Goal: Task Accomplishment & Management: Use online tool/utility

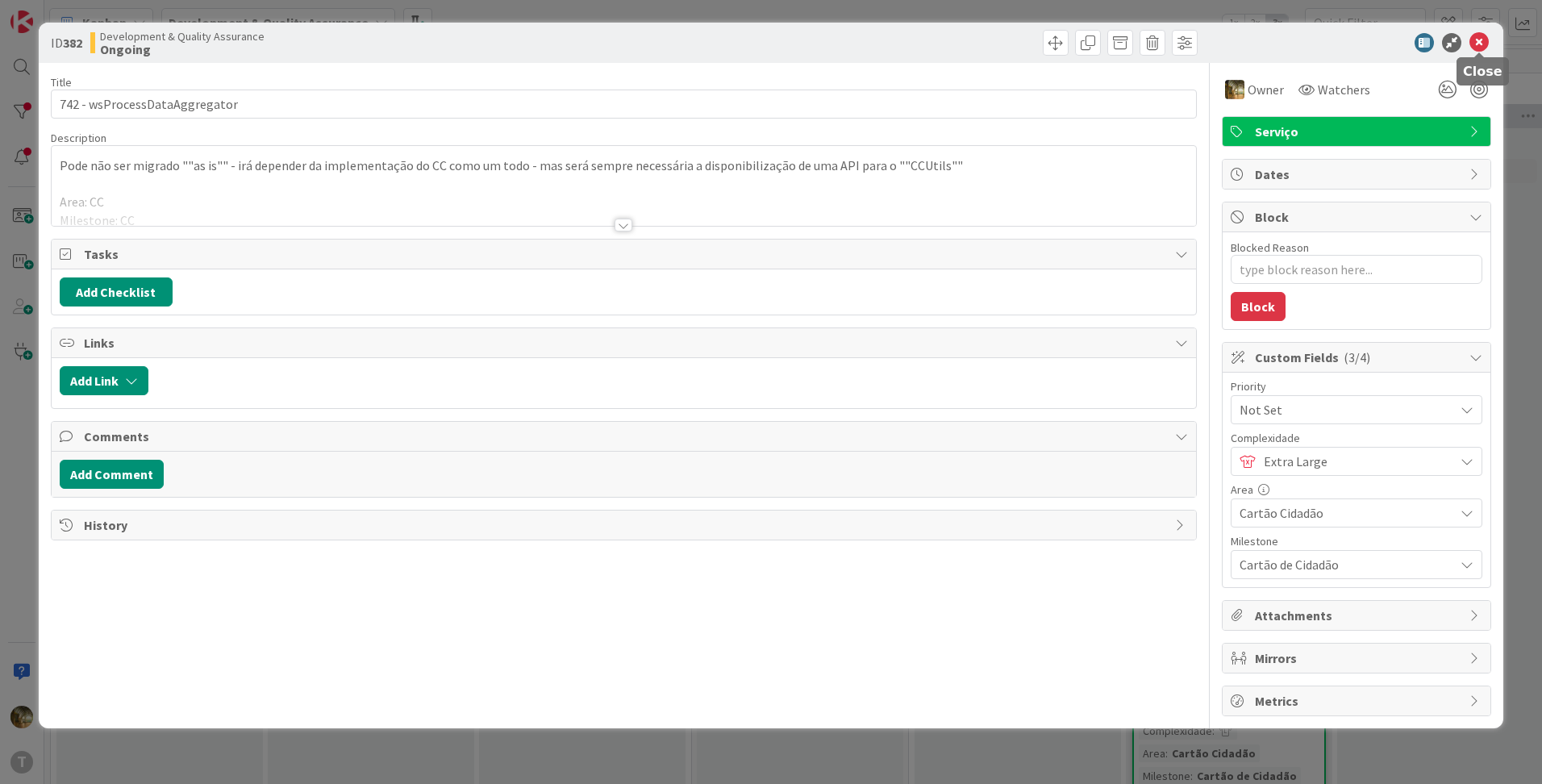
click at [1483, 42] on icon at bounding box center [1478, 42] width 19 height 19
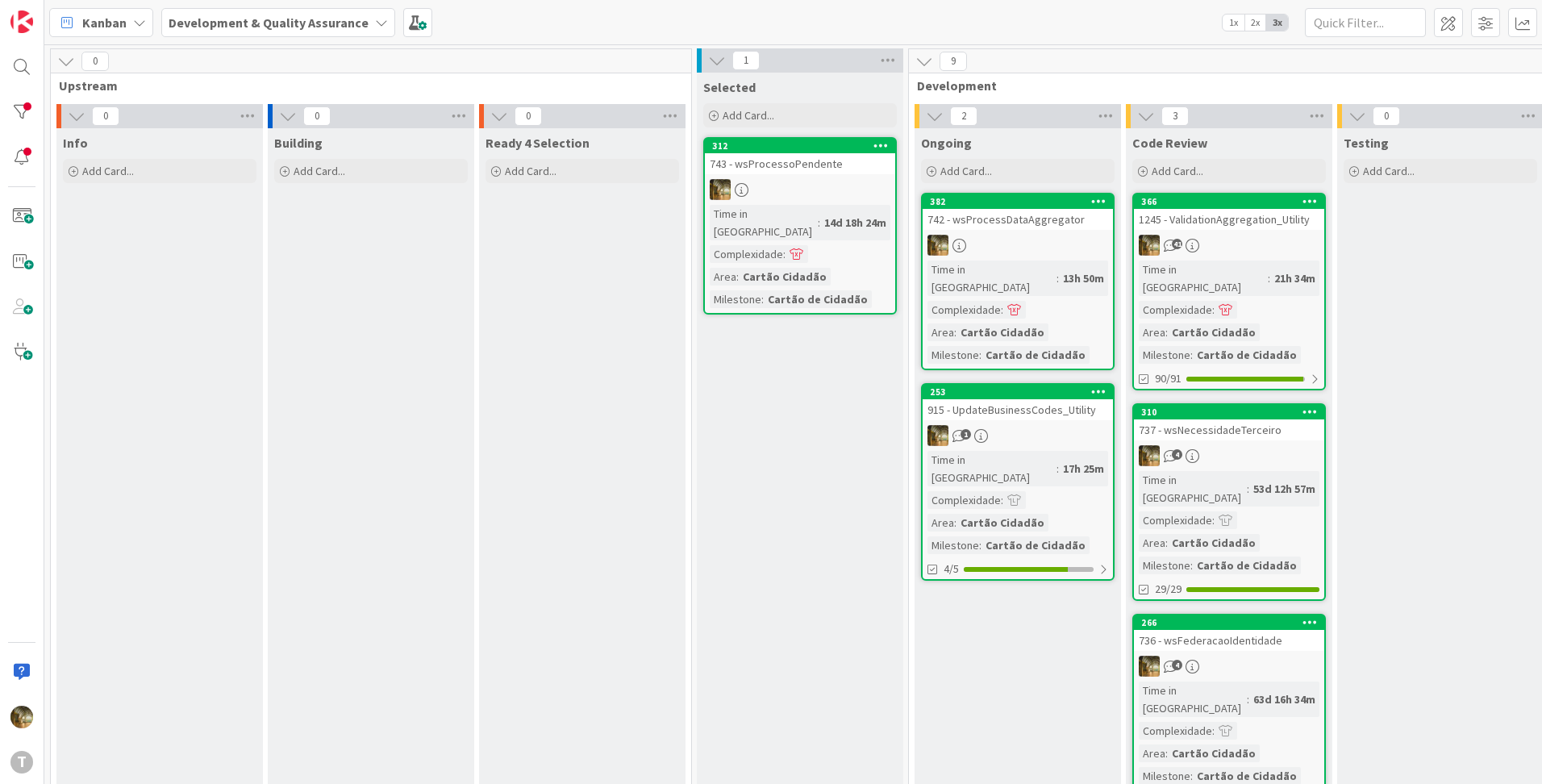
click at [984, 231] on link "382 742 - wsProcessDataAggregator Time in [GEOGRAPHIC_DATA] : 13h 50m Complexid…" at bounding box center [1018, 281] width 193 height 177
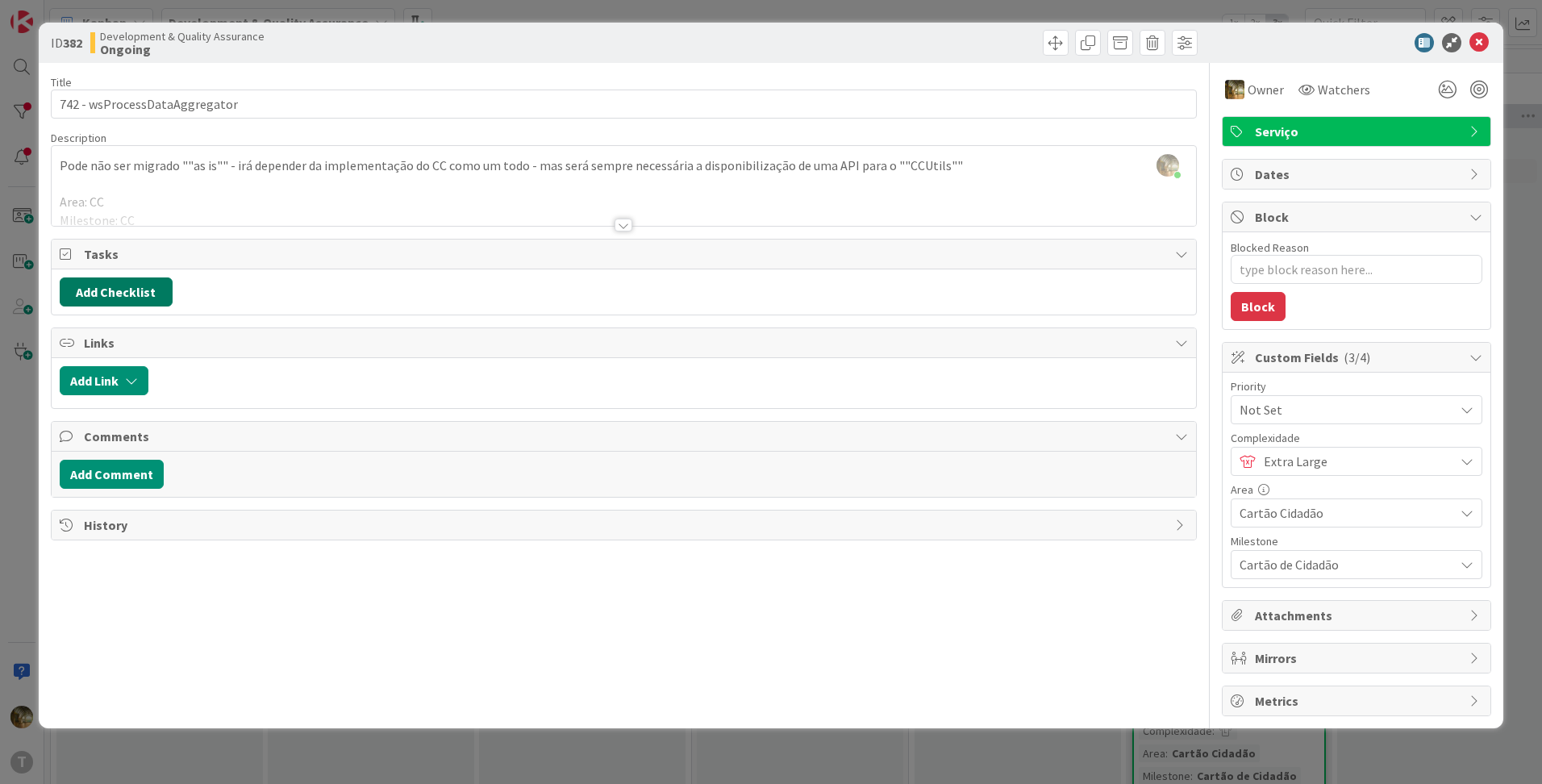
click at [102, 299] on button "Add Checklist" at bounding box center [116, 292] width 113 height 29
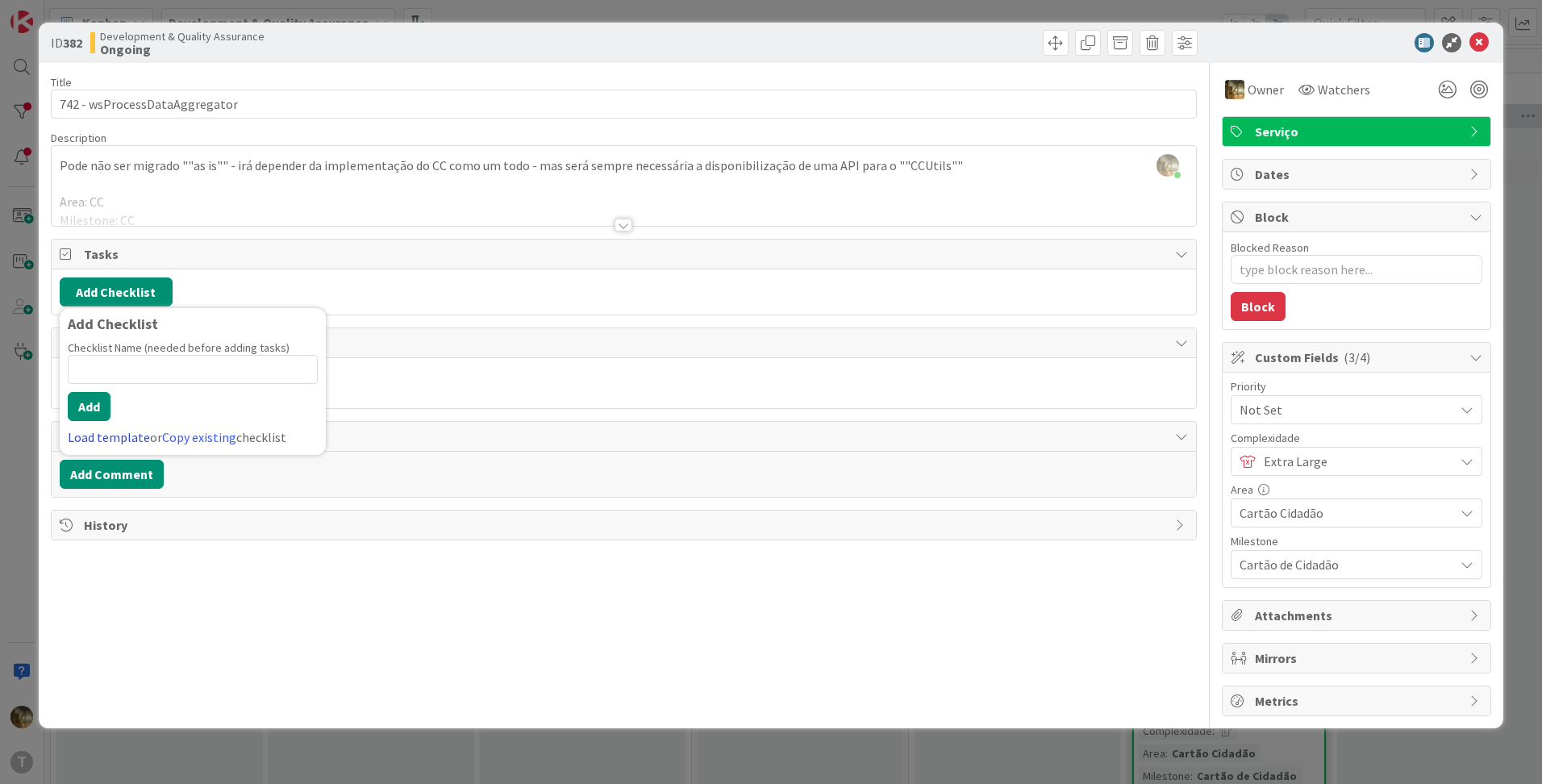
click at [118, 439] on link "Load template" at bounding box center [109, 437] width 82 height 16
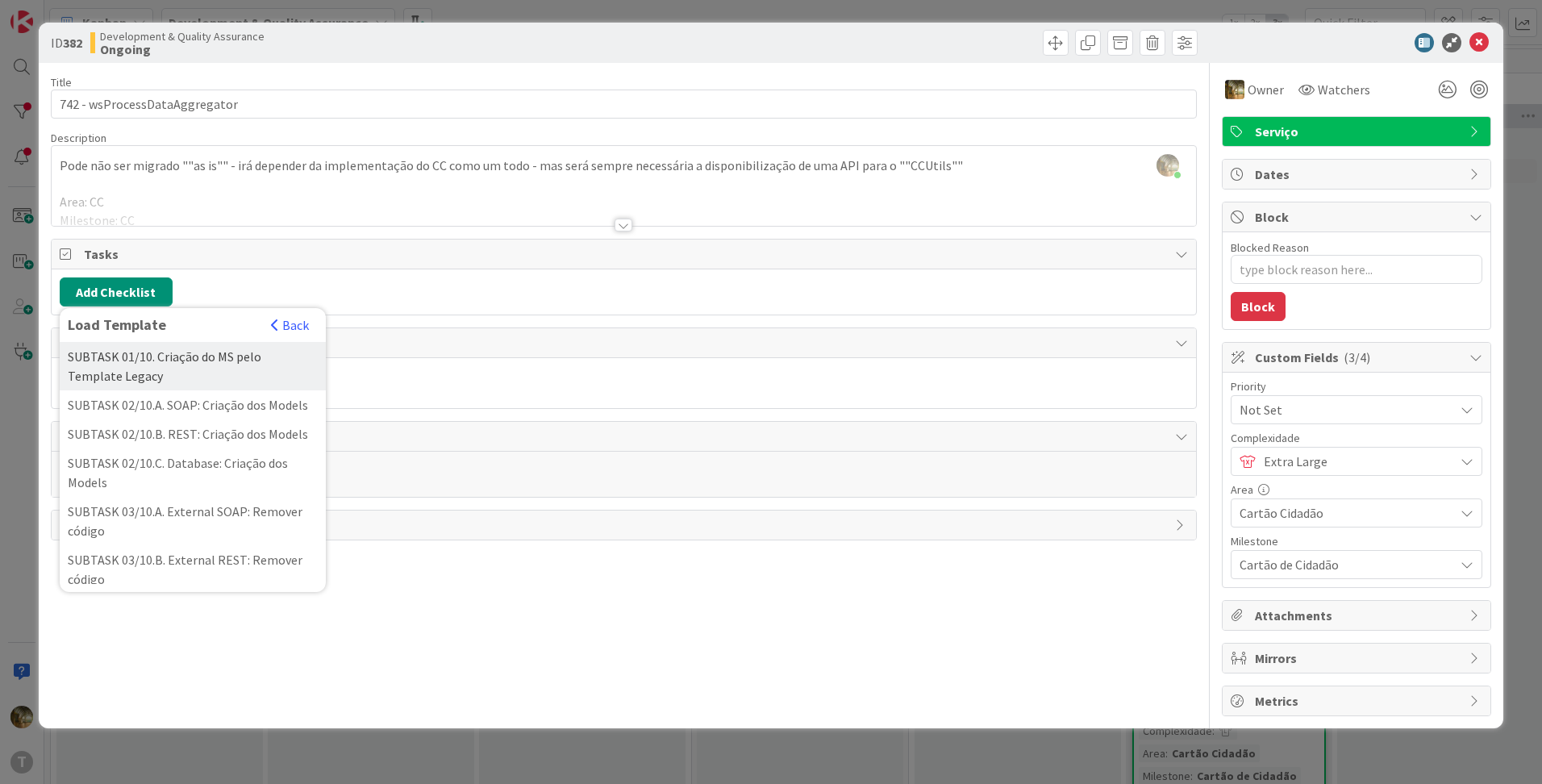
click at [129, 372] on div "SUBTASK 01/10. Criação do MS pelo Template Legacy" at bounding box center [192, 366] width 266 height 49
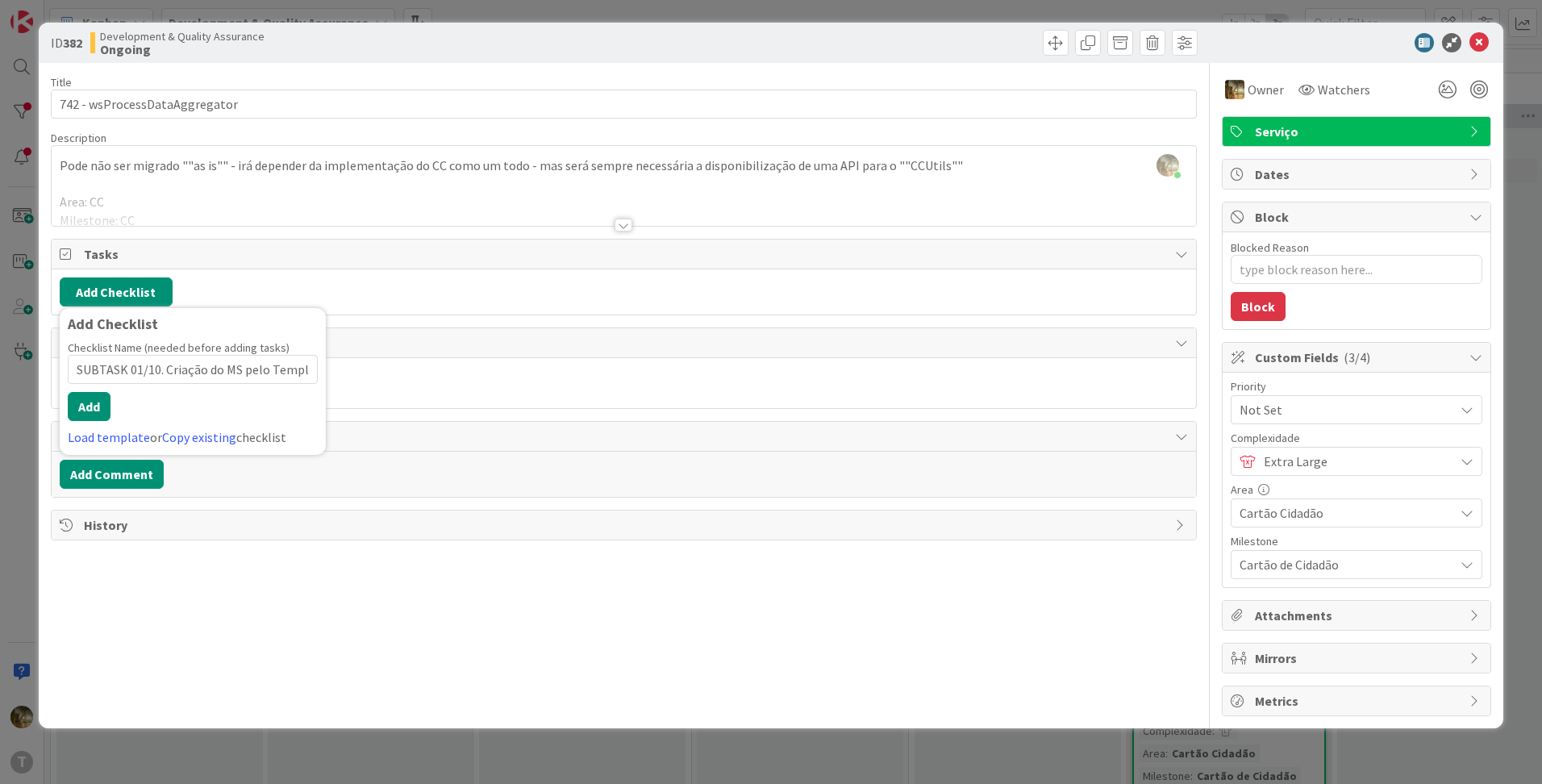
scroll to position [0, 52]
click at [100, 408] on button "Add" at bounding box center [89, 406] width 43 height 29
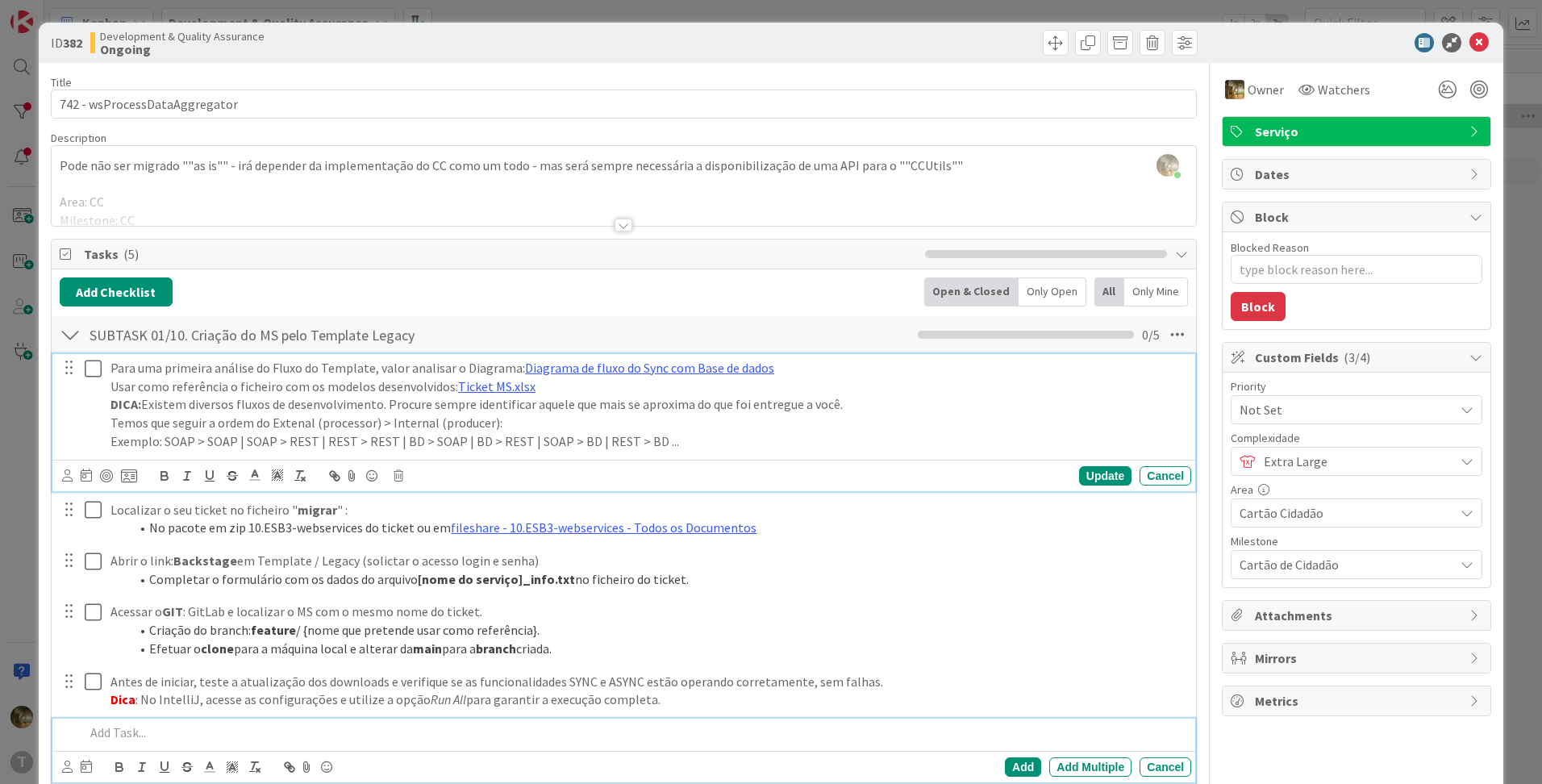
click at [96, 371] on icon at bounding box center [93, 368] width 17 height 19
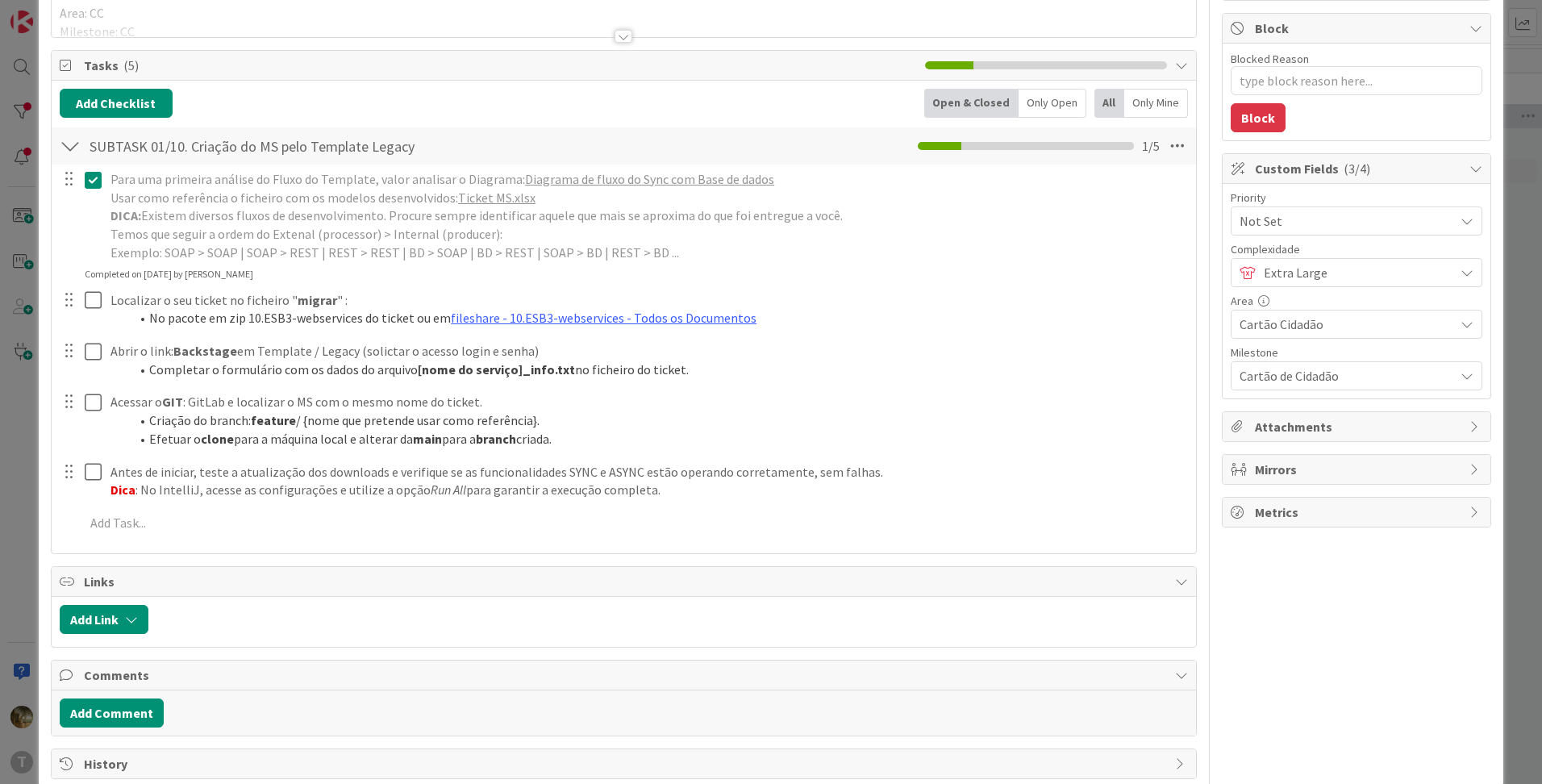
scroll to position [218, 0]
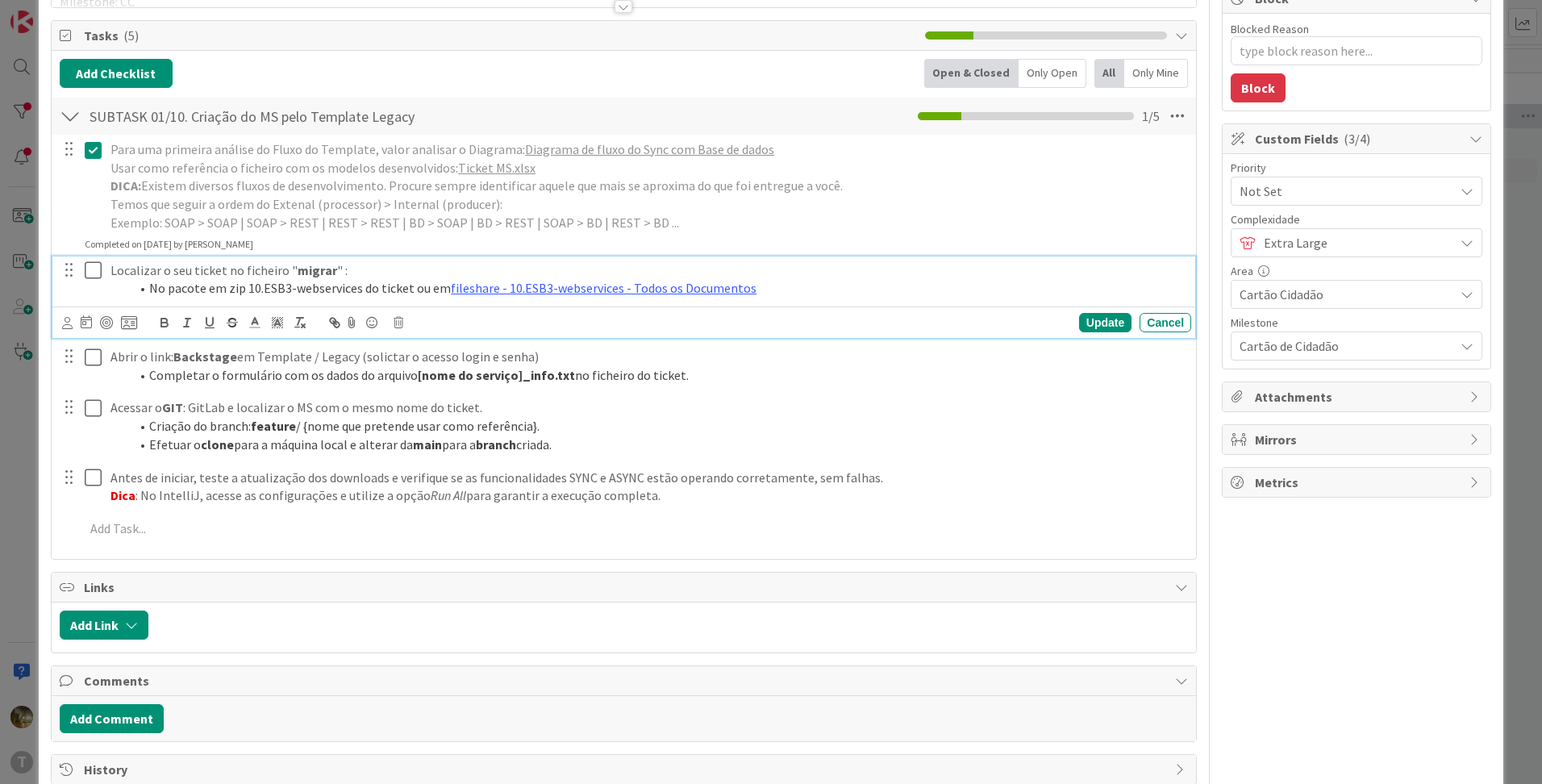
click at [97, 273] on icon at bounding box center [93, 270] width 17 height 19
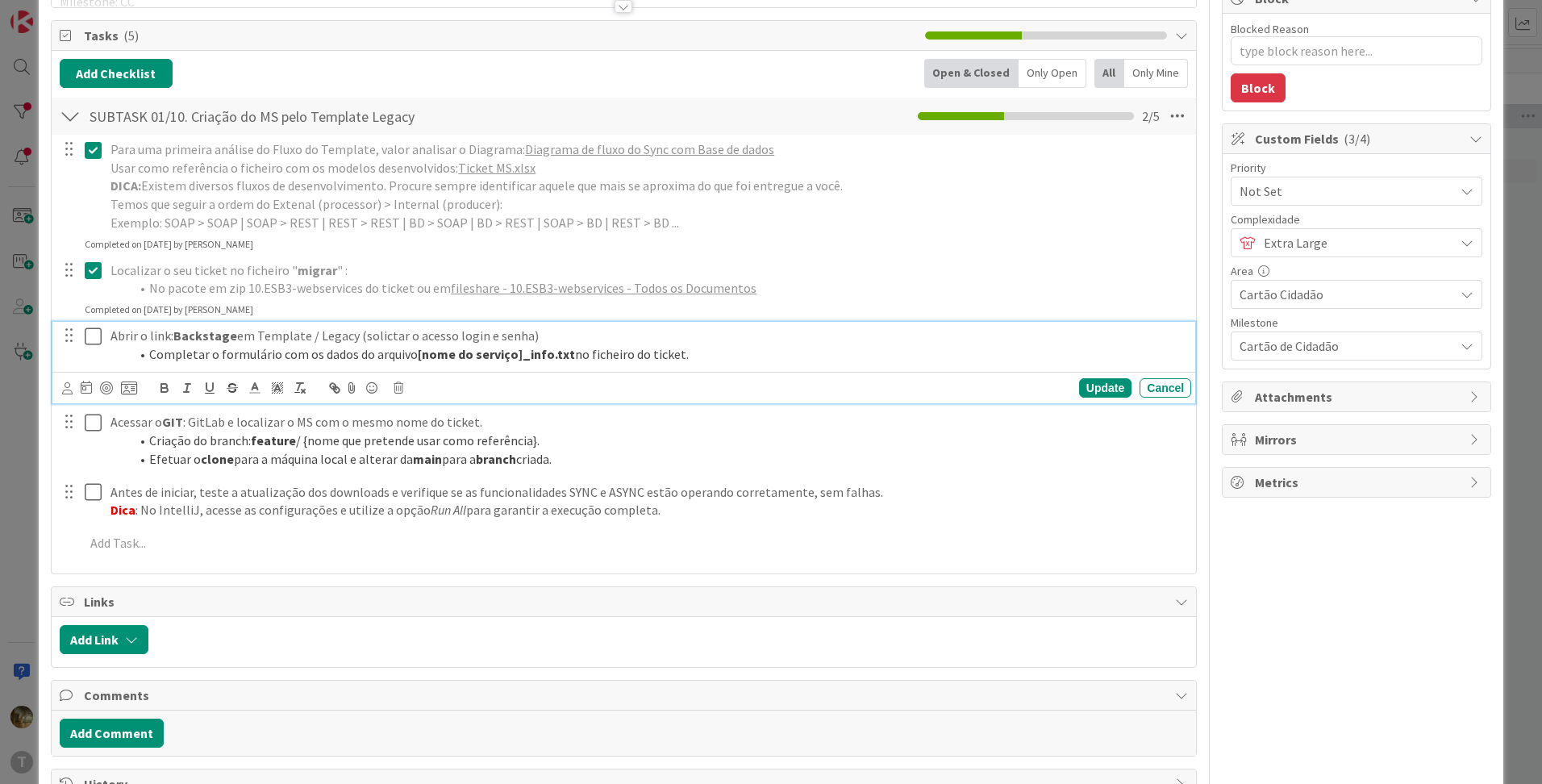
click at [93, 338] on icon at bounding box center [93, 336] width 17 height 19
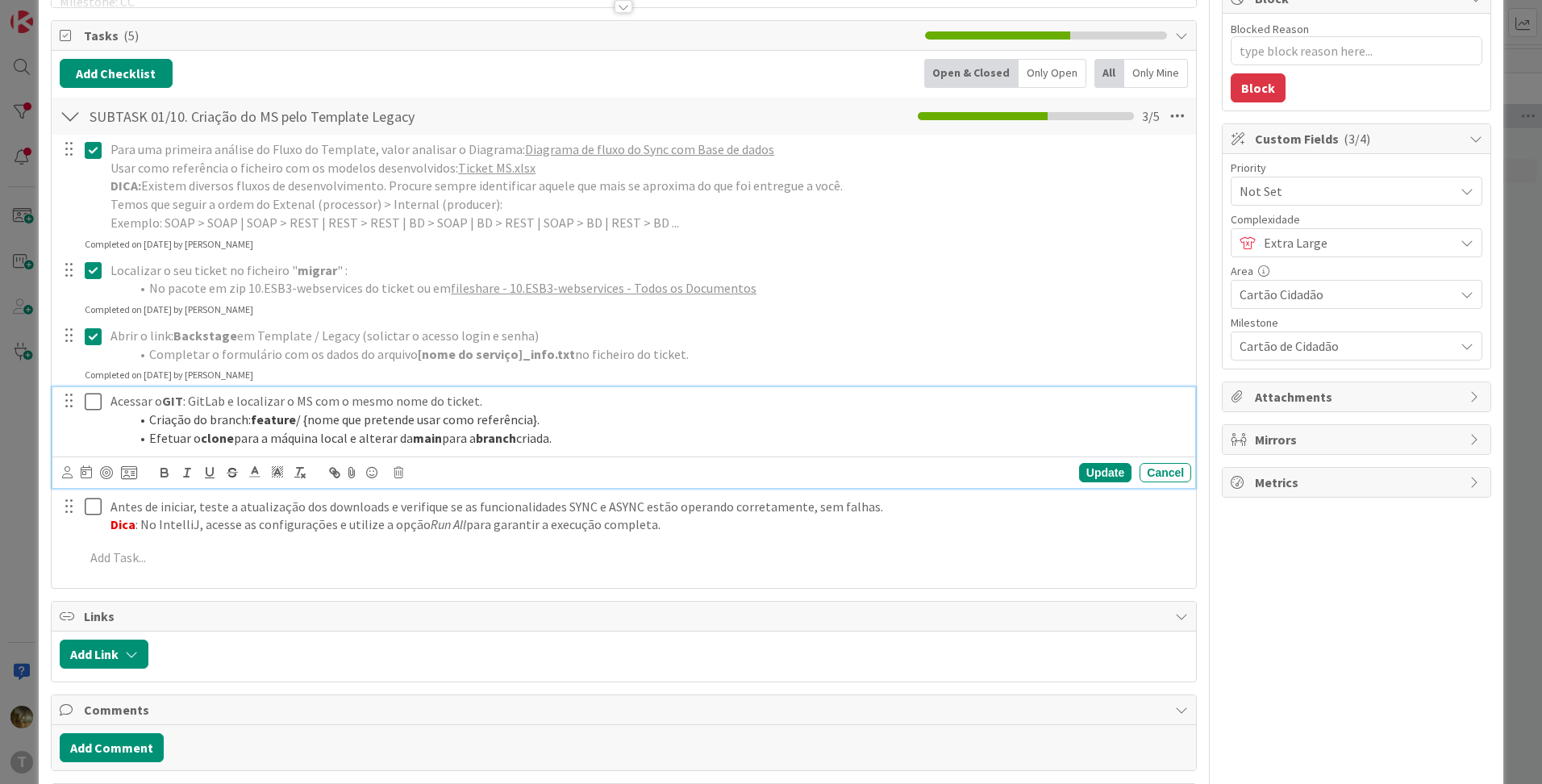
click at [93, 402] on icon at bounding box center [93, 401] width 17 height 19
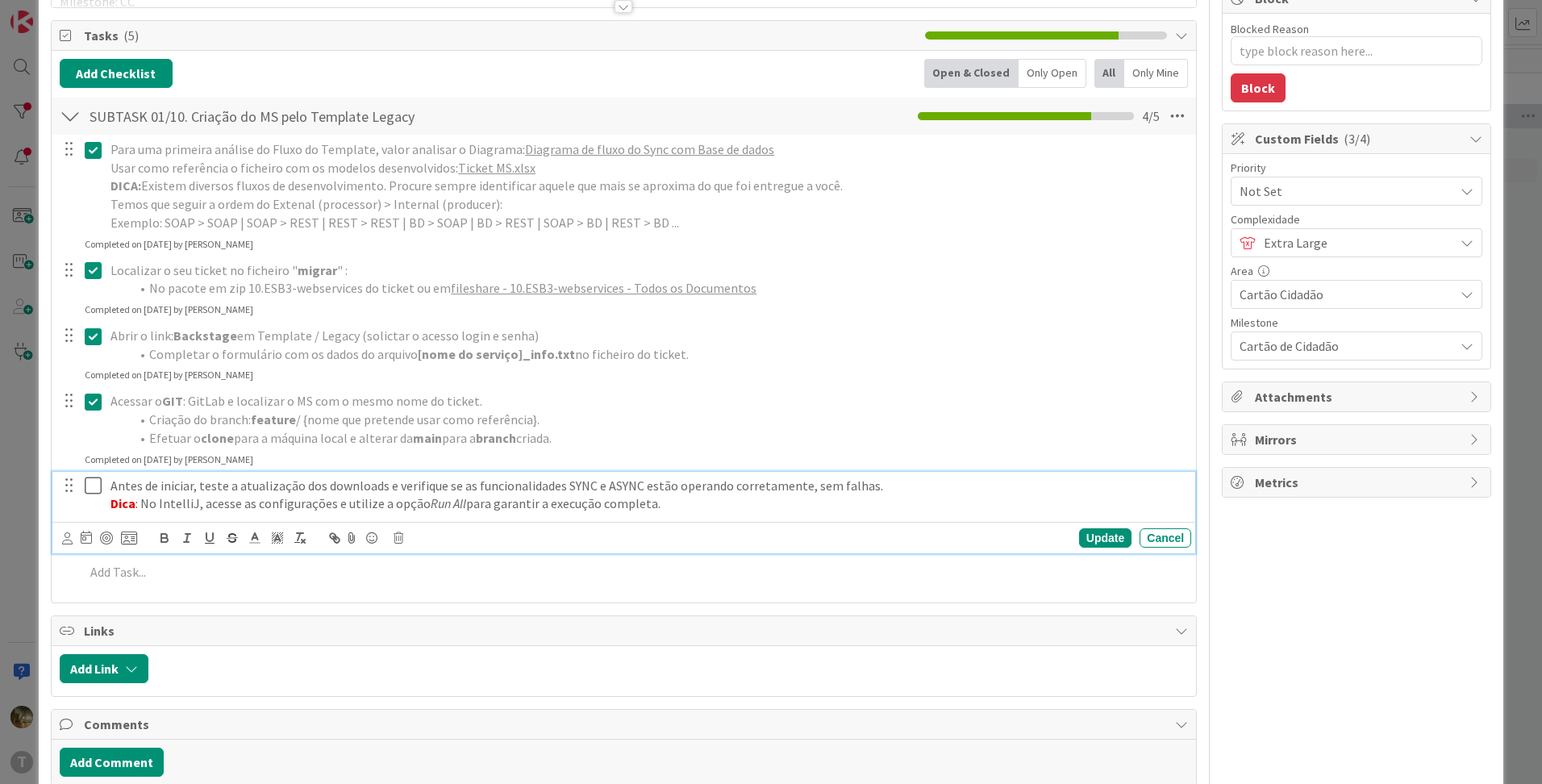
click at [96, 485] on icon at bounding box center [93, 485] width 17 height 19
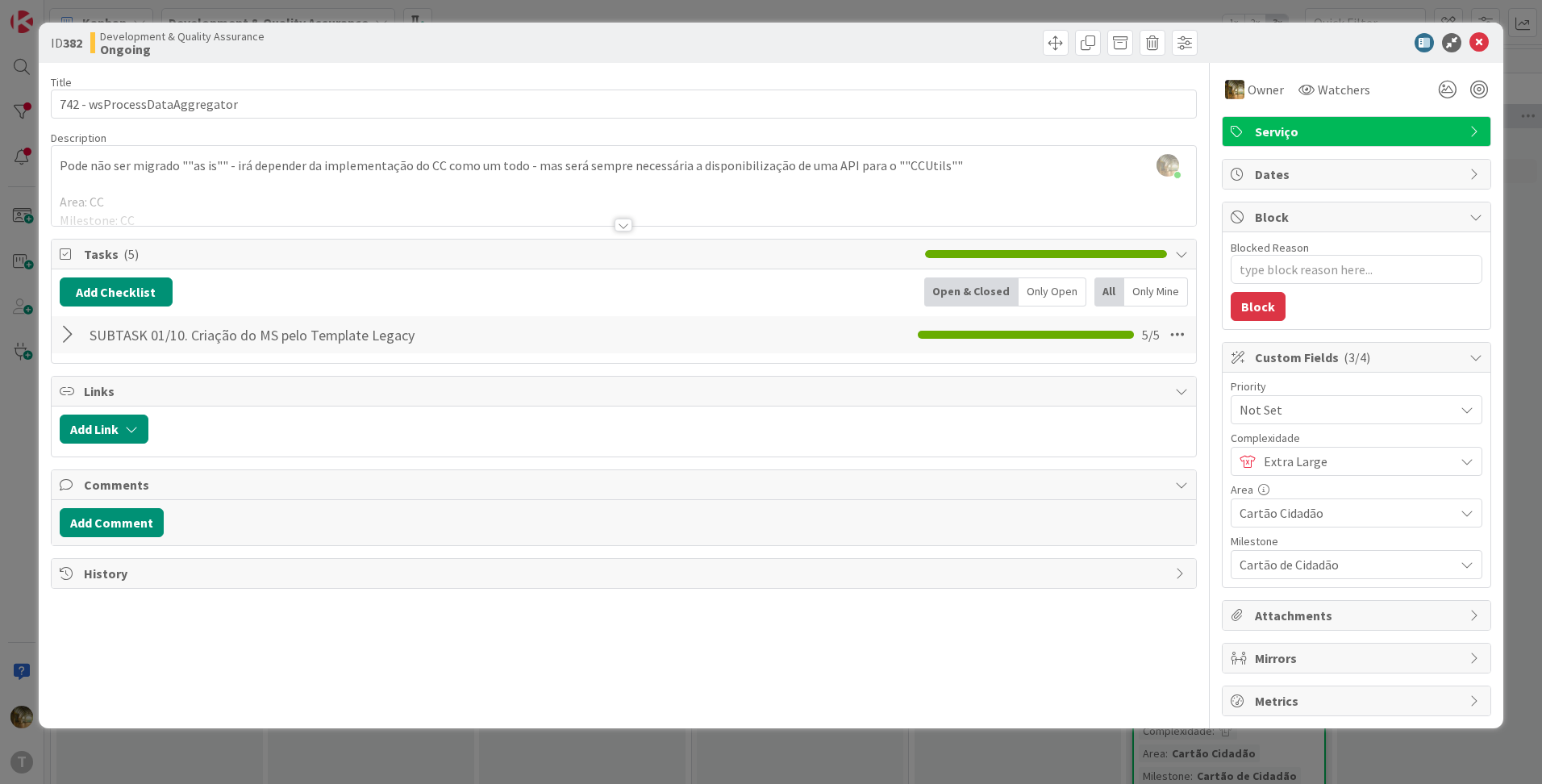
scroll to position [0, 0]
click at [129, 297] on button "Add Checklist" at bounding box center [116, 292] width 113 height 29
click at [103, 436] on link "Load template" at bounding box center [109, 437] width 82 height 16
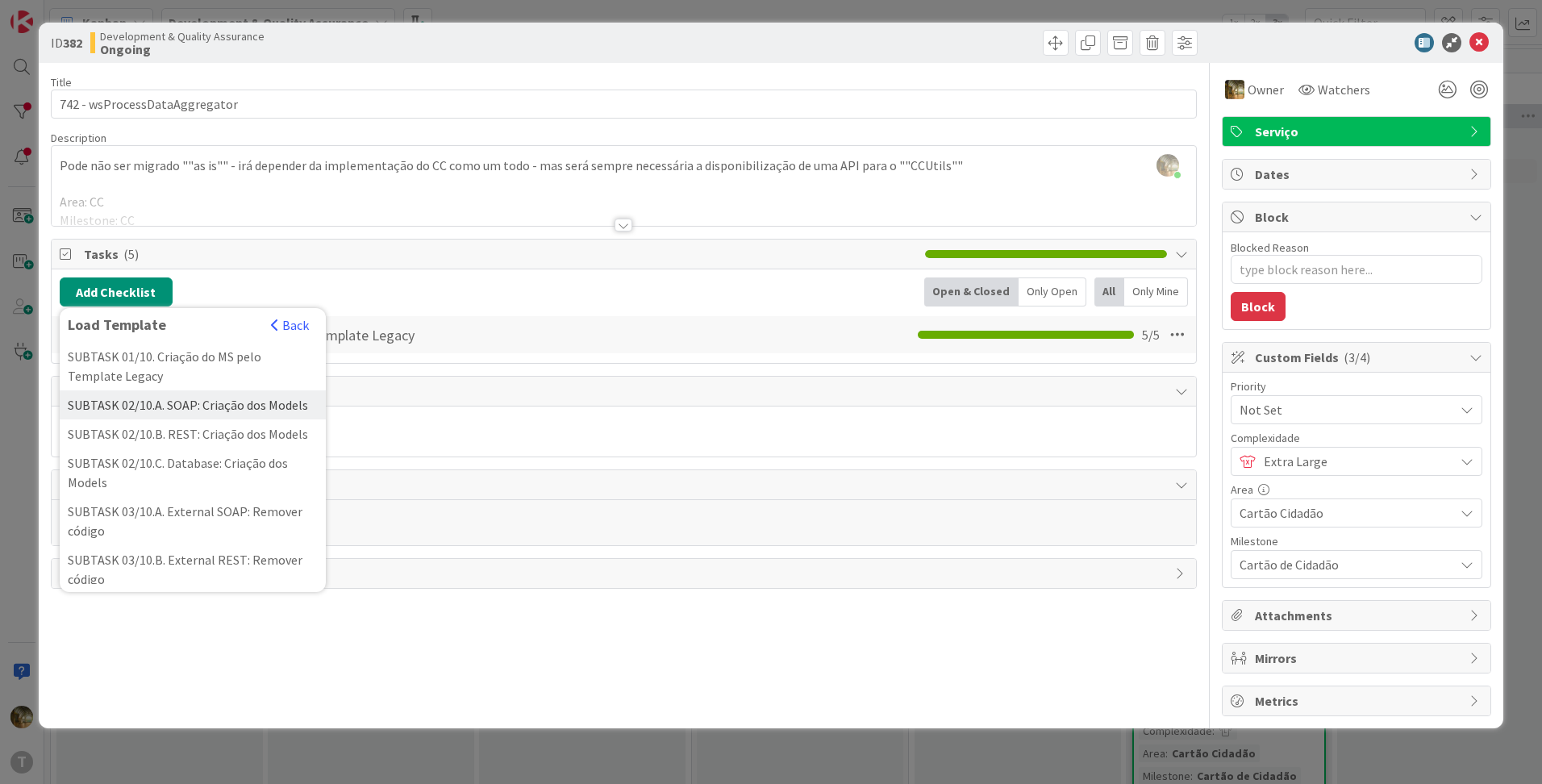
click at [113, 408] on div "SUBTASK 02/10.A. SOAP: Criação dos Models" at bounding box center [192, 404] width 266 height 29
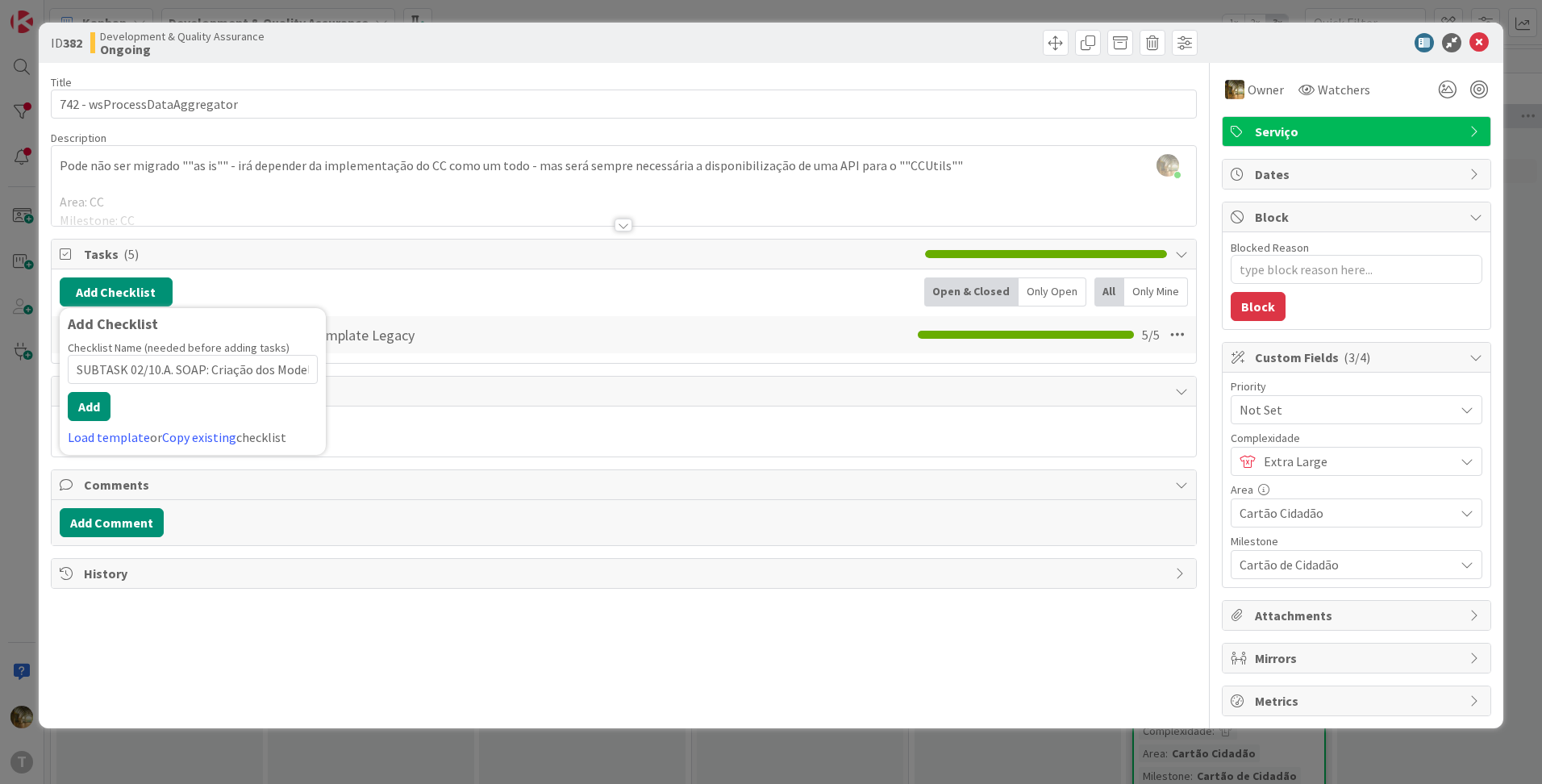
scroll to position [0, 7]
click at [99, 405] on button "Add" at bounding box center [89, 406] width 43 height 29
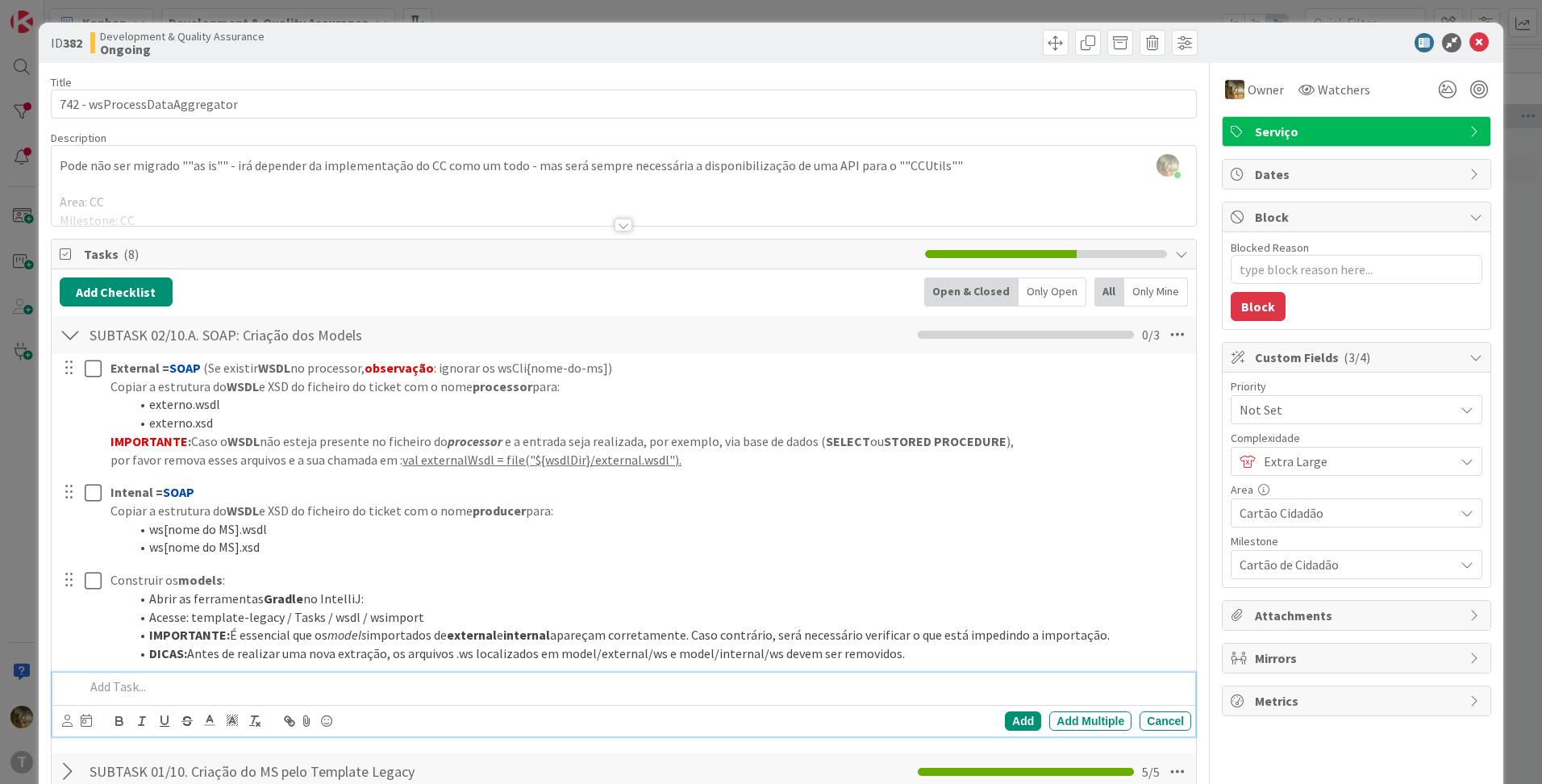
type textarea "x"
